Goal: Task Accomplishment & Management: Use online tool/utility

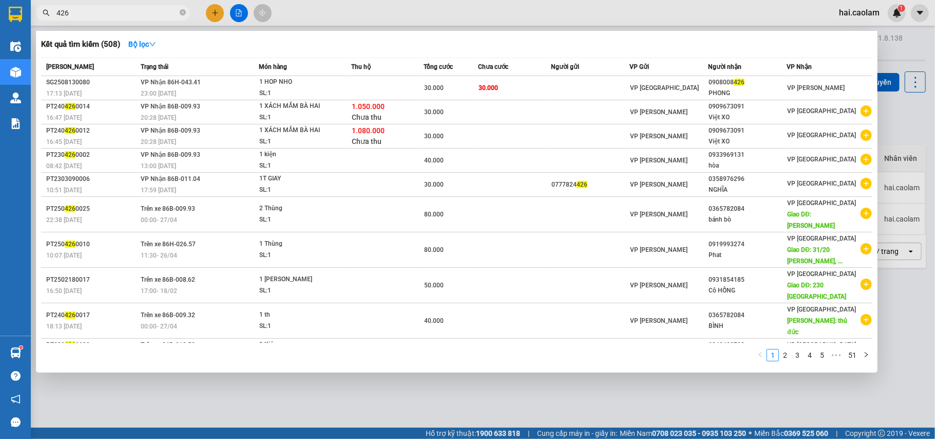
click at [701, 11] on div at bounding box center [467, 219] width 935 height 439
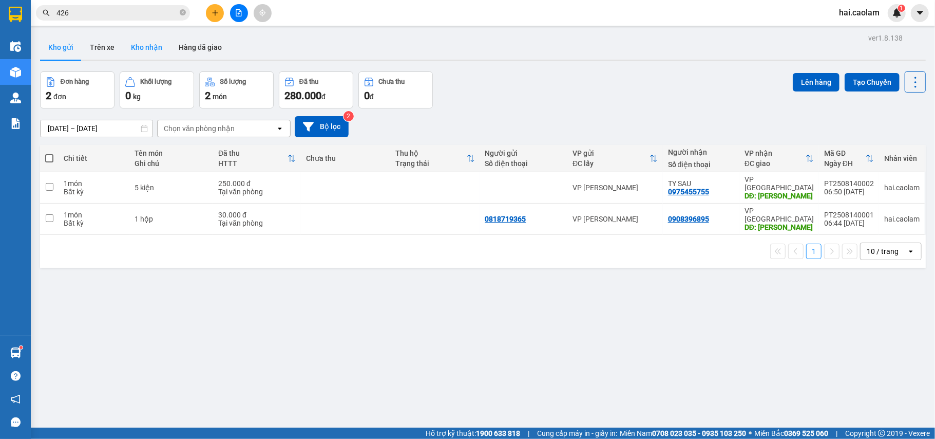
click at [127, 48] on button "Kho nhận" at bounding box center [147, 47] width 48 height 25
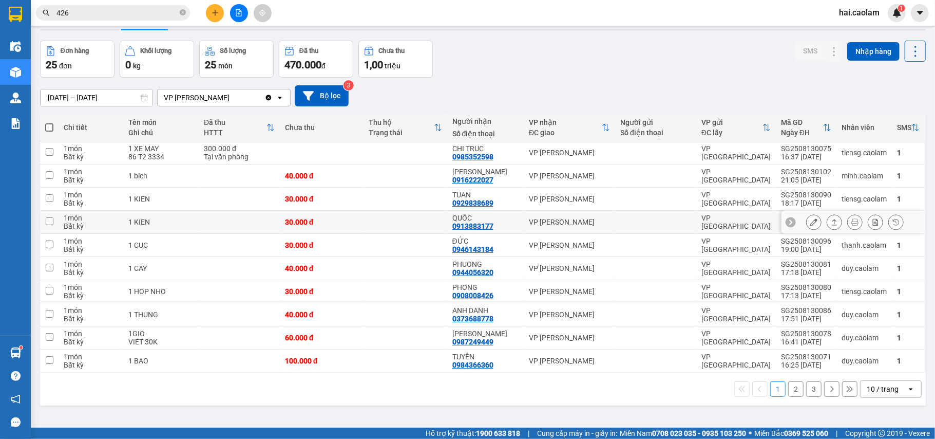
scroll to position [47, 0]
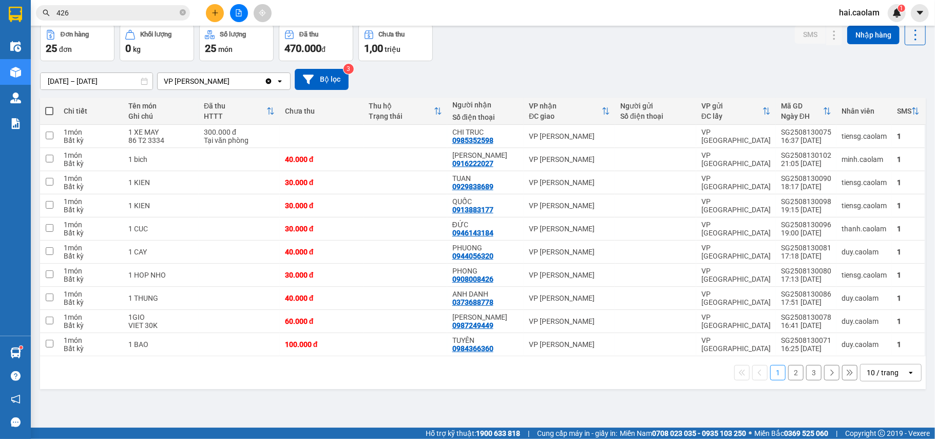
click at [868, 377] on div "10 / trang" at bounding box center [883, 372] width 32 height 10
click at [863, 350] on span "100 / trang" at bounding box center [876, 353] width 37 height 10
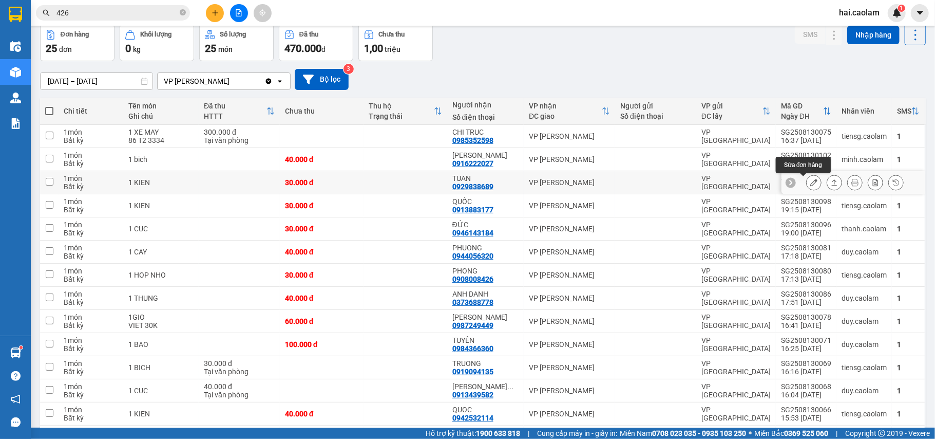
click at [807, 183] on button at bounding box center [814, 183] width 14 height 18
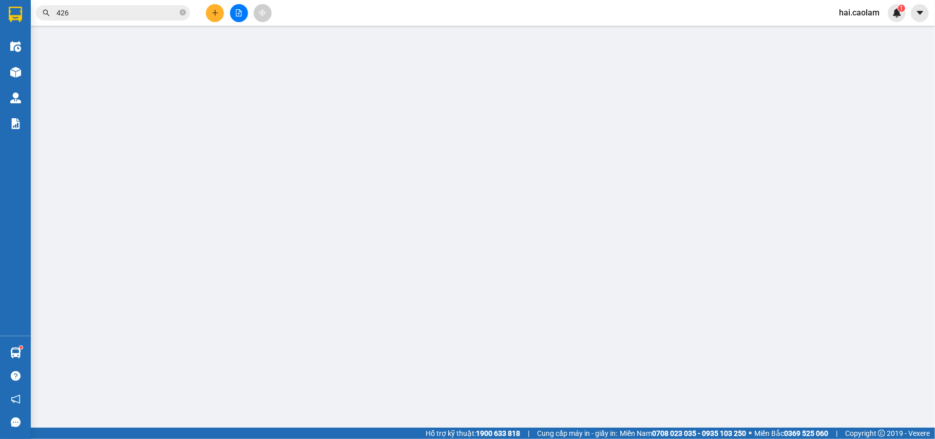
type input "0929838689"
type input "TUAN"
type input "30.000"
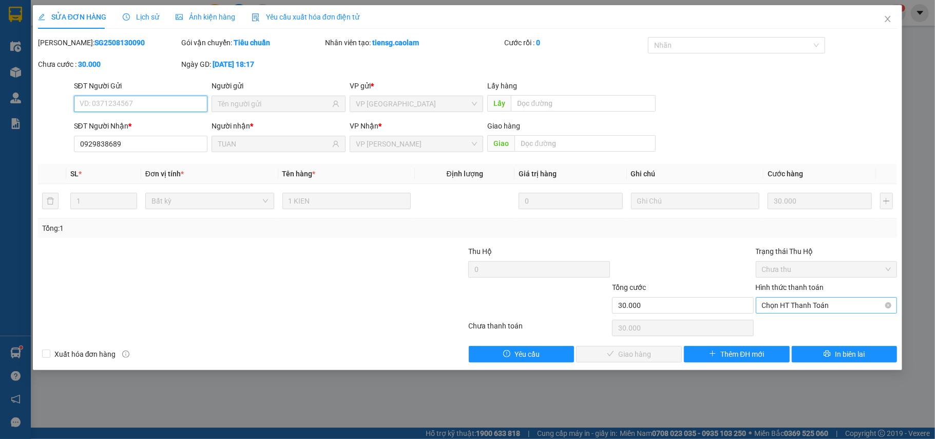
click at [836, 301] on span "Chọn HT Thanh Toán" at bounding box center [826, 304] width 129 height 15
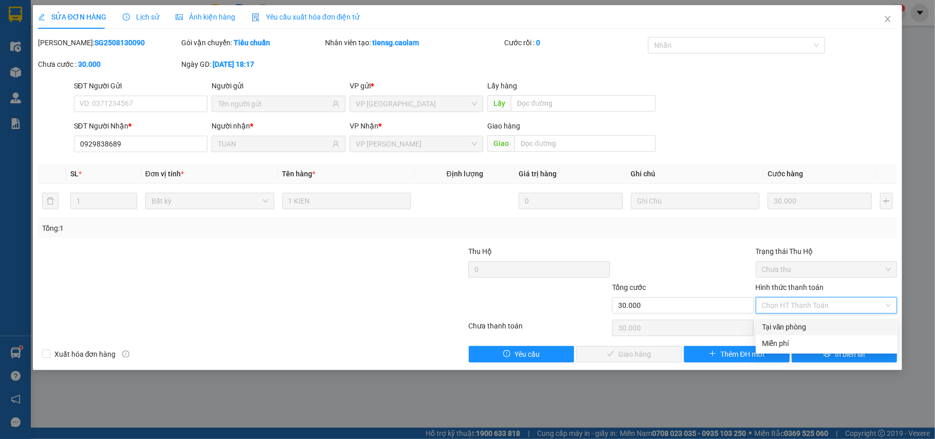
click at [798, 329] on div "Tại văn phòng" at bounding box center [826, 326] width 129 height 11
type input "0"
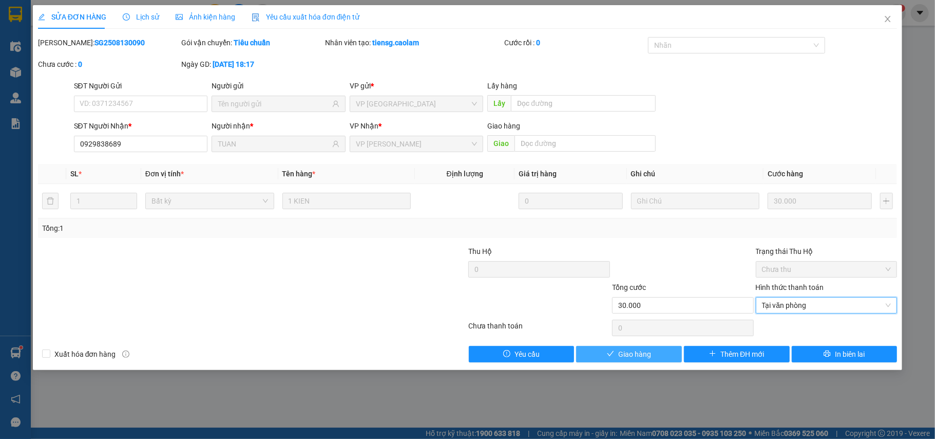
click at [647, 352] on span "Giao hàng" at bounding box center [634, 353] width 33 height 11
